Goal: Task Accomplishment & Management: Manage account settings

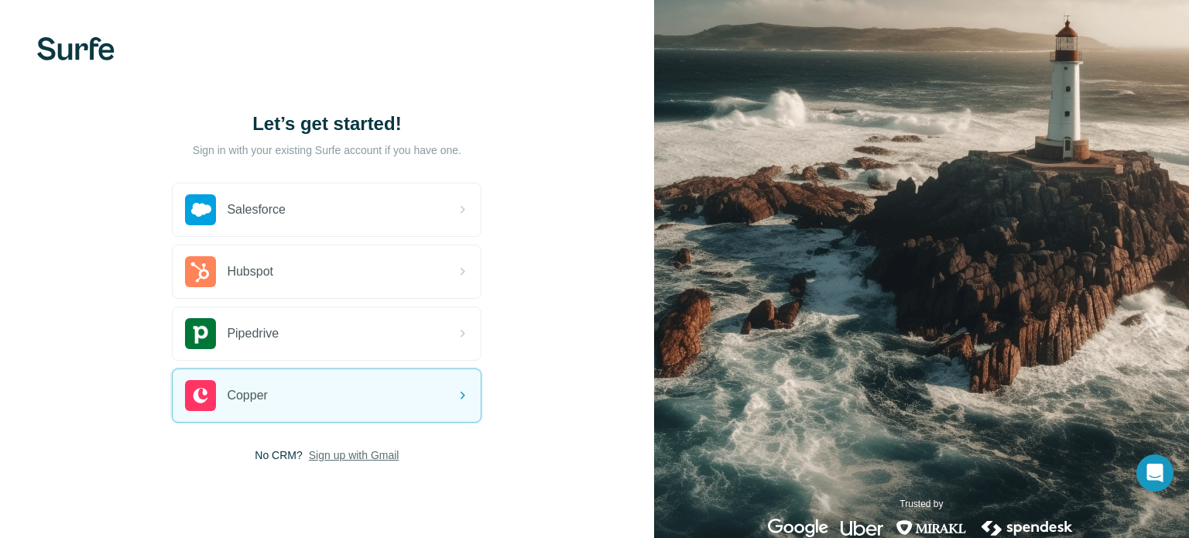
click at [372, 458] on span "Sign up with Gmail" at bounding box center [354, 455] width 91 height 15
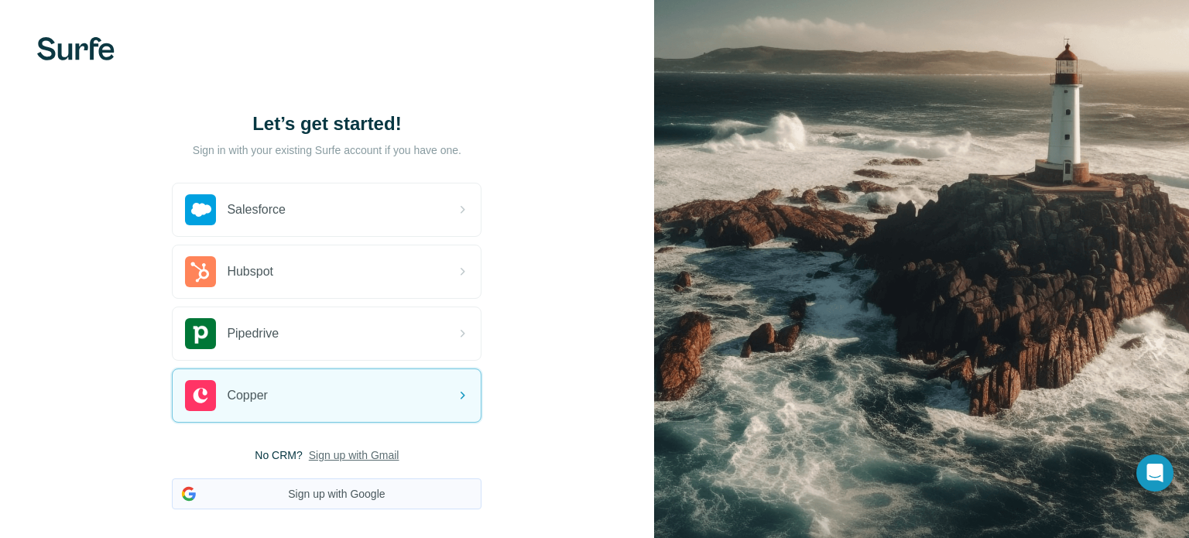
click at [347, 499] on button "Sign up with Google" at bounding box center [327, 494] width 310 height 31
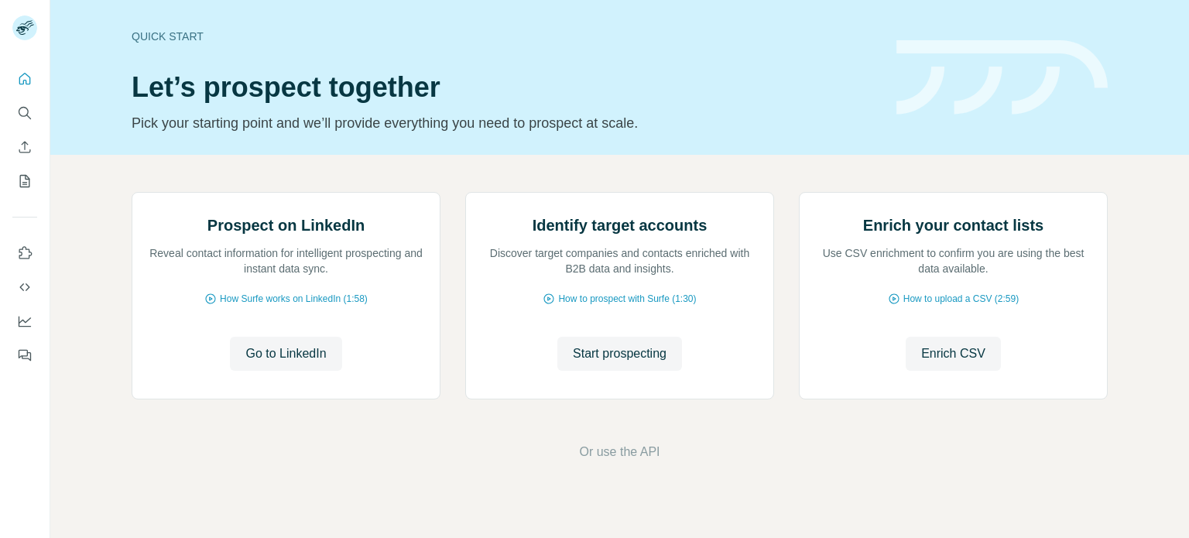
scroll to position [8, 0]
click at [28, 180] on icon "My lists" at bounding box center [24, 180] width 15 height 15
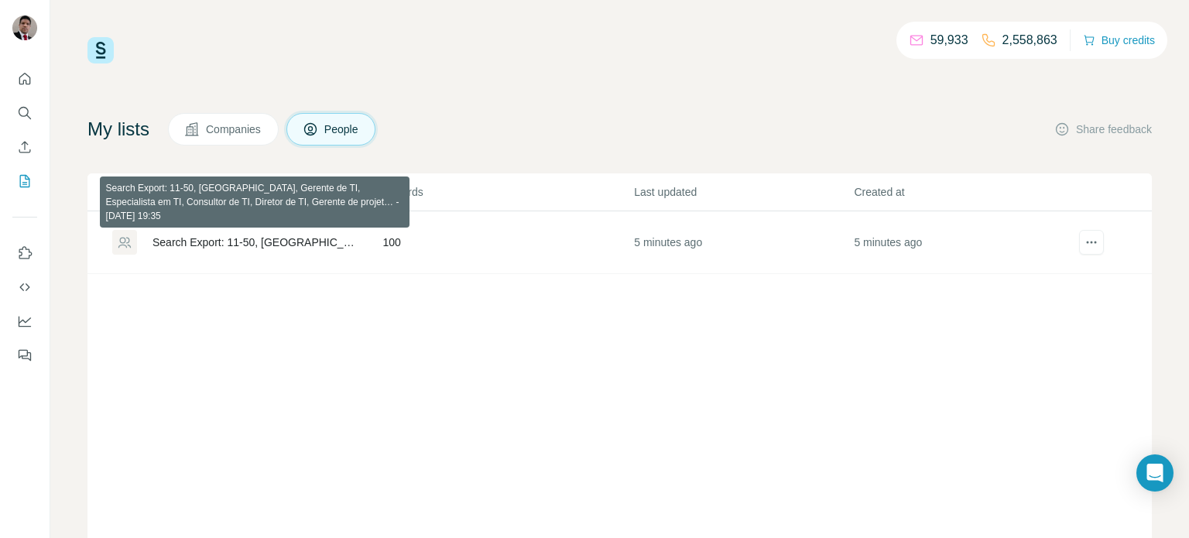
click at [297, 246] on div "Search Export: 11-50, [GEOGRAPHIC_DATA], Gerente de TI, Especialista em TI, Con…" at bounding box center [255, 242] width 204 height 15
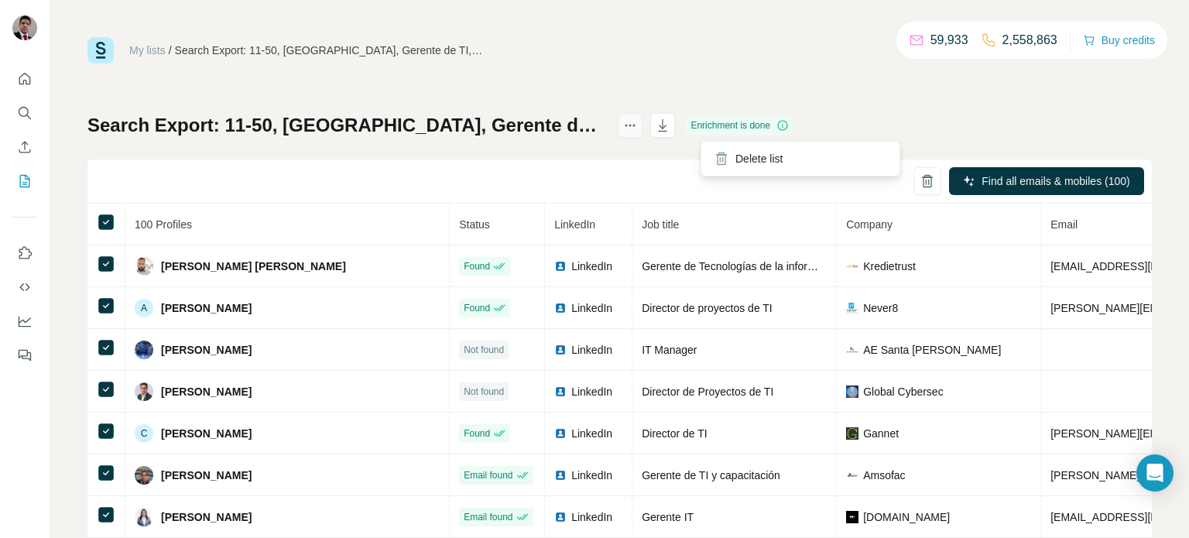
click at [638, 129] on icon "actions" at bounding box center [630, 125] width 15 height 15
click at [671, 126] on icon "button" at bounding box center [662, 125] width 15 height 15
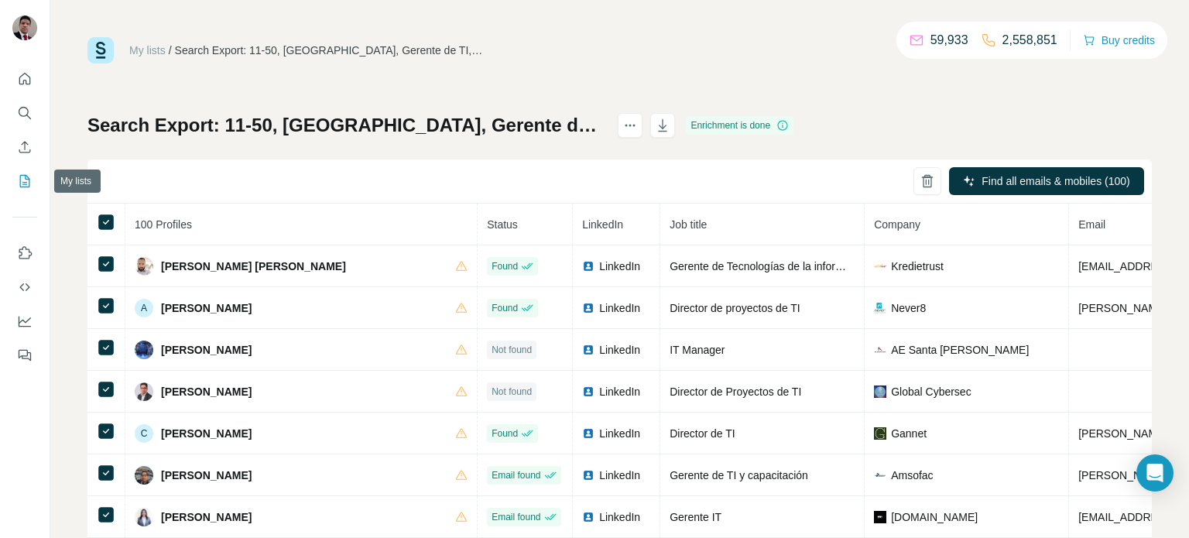
click at [22, 184] on icon "My lists" at bounding box center [24, 180] width 15 height 15
